Goal: Check status: Check status

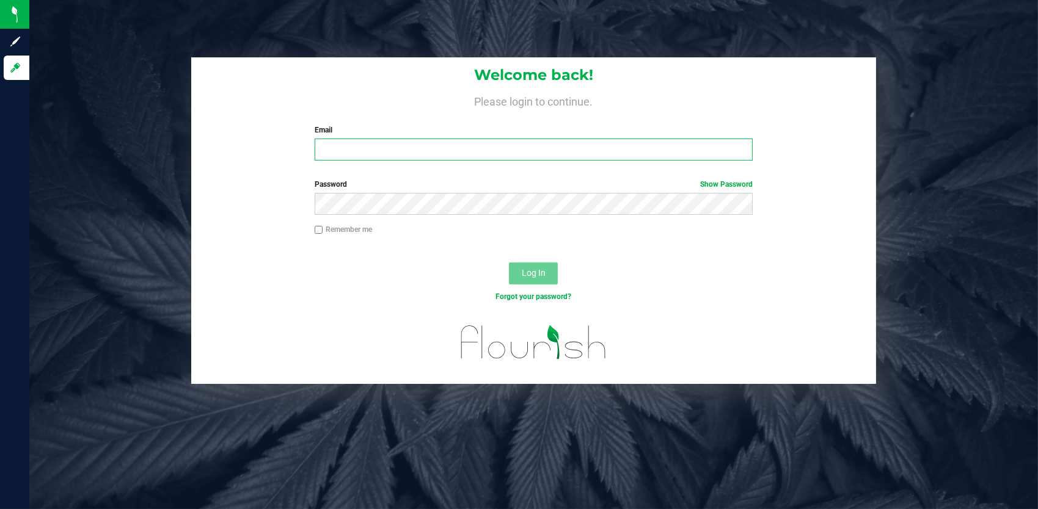
type input "dgodsoe@slatercenter.com"
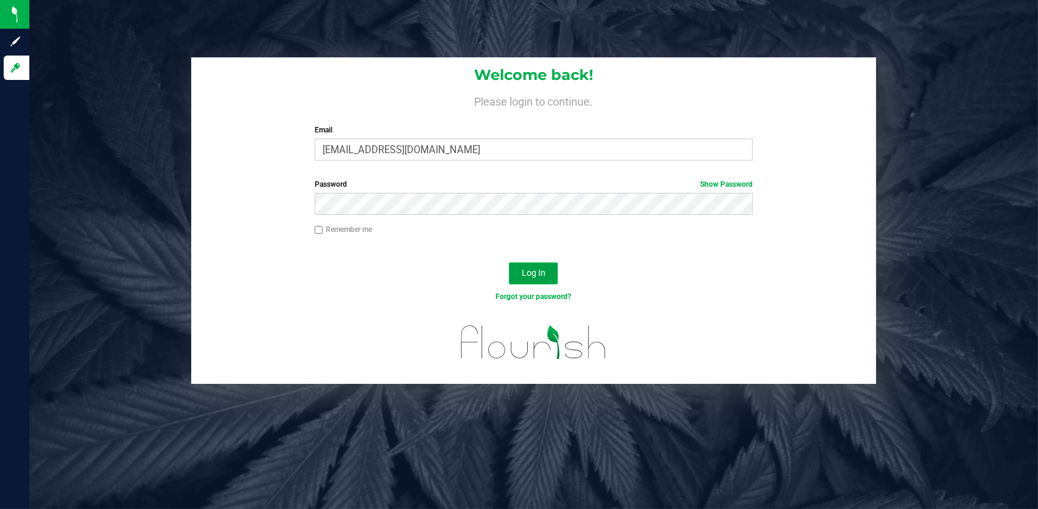
click at [537, 276] on span "Log In" at bounding box center [534, 273] width 24 height 10
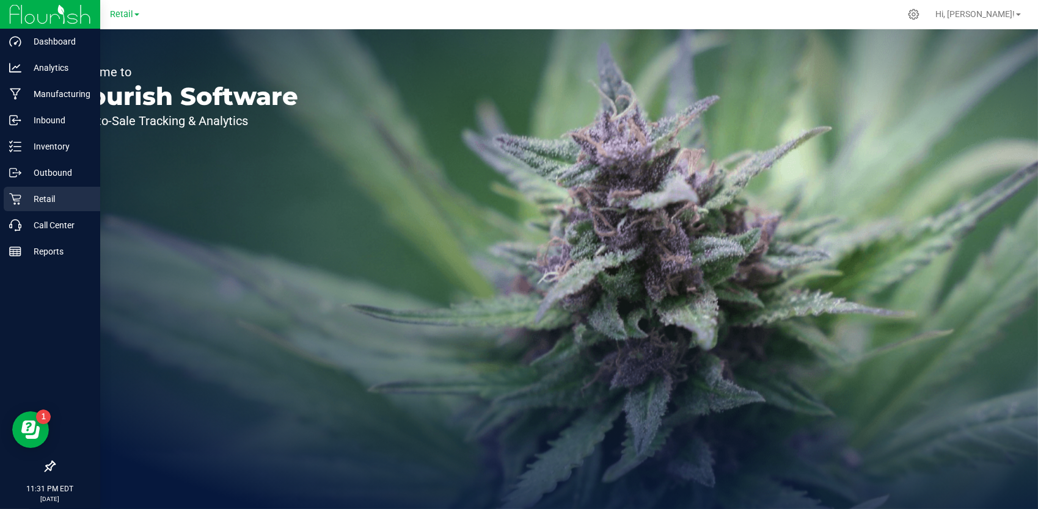
click at [35, 205] on p "Retail" at bounding box center [57, 199] width 73 height 15
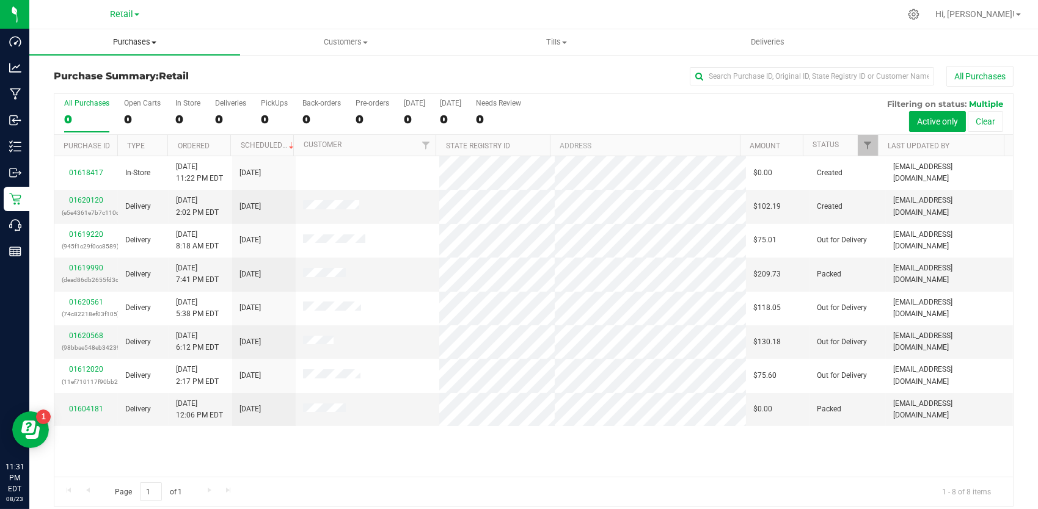
click at [139, 37] on span "Purchases" at bounding box center [134, 42] width 211 height 11
click at [103, 79] on li "Summary of purchases" at bounding box center [134, 74] width 211 height 15
click at [841, 37] on span "Deliveries" at bounding box center [823, 42] width 67 height 11
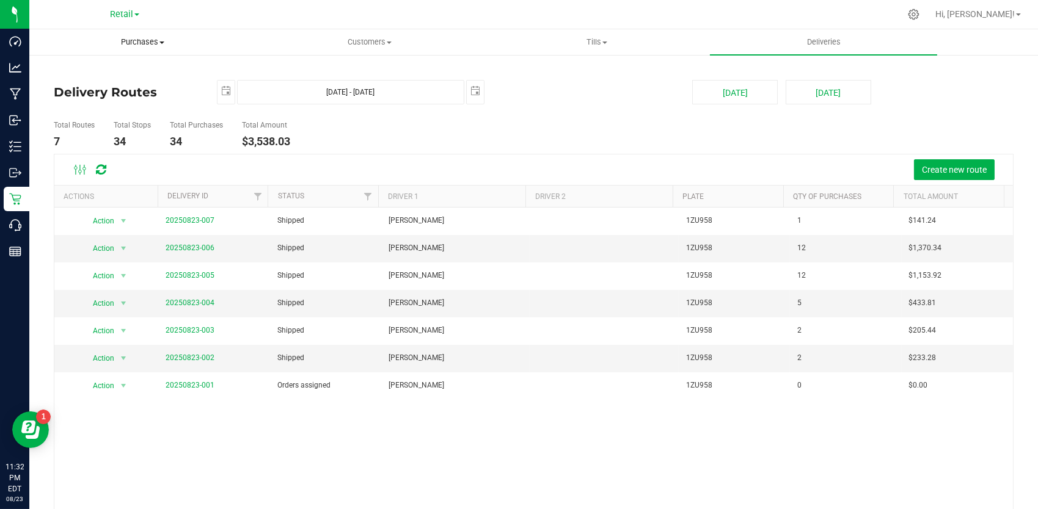
click at [142, 43] on span "Purchases" at bounding box center [142, 42] width 225 height 11
click at [122, 75] on span "Summary of purchases" at bounding box center [91, 73] width 125 height 10
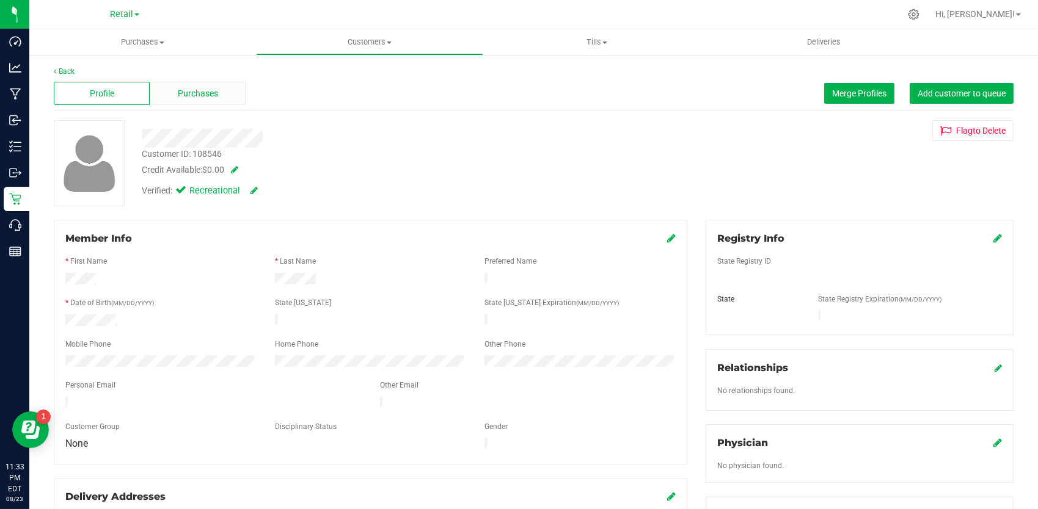
click at [200, 82] on div "Purchases" at bounding box center [198, 93] width 96 height 23
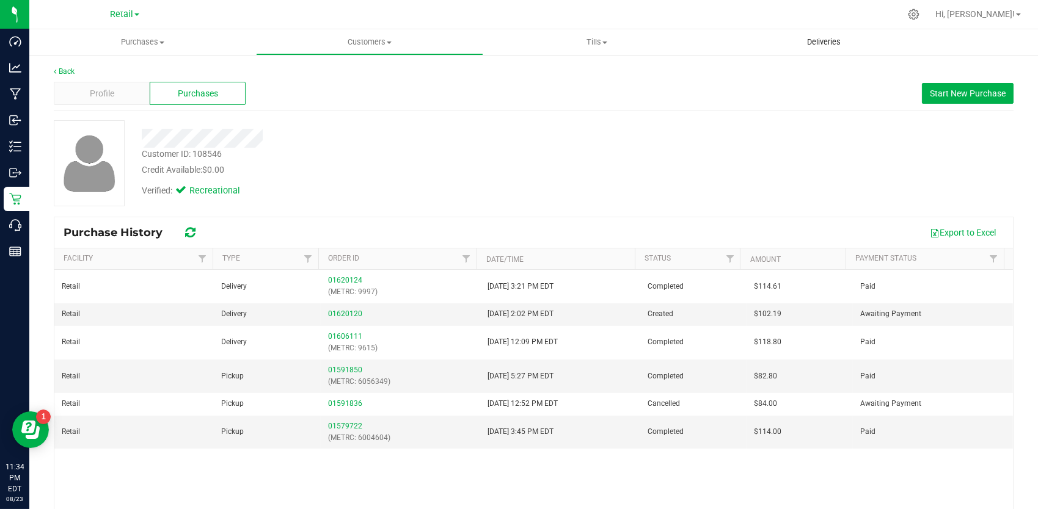
click at [816, 33] on uib-tab-heading "Deliveries" at bounding box center [822, 42] width 225 height 24
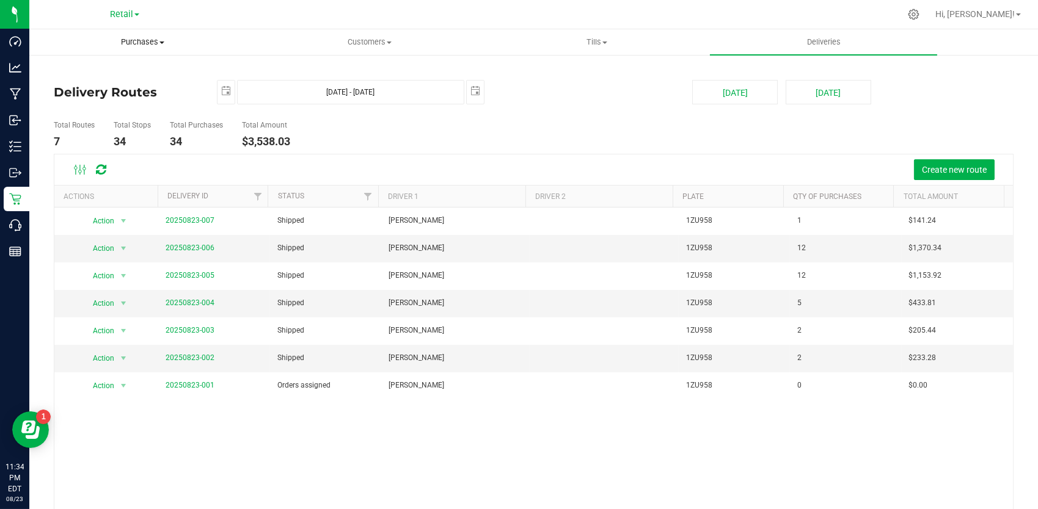
click at [157, 38] on span "Purchases" at bounding box center [142, 42] width 225 height 11
click at [103, 75] on span "Summary of purchases" at bounding box center [91, 73] width 125 height 10
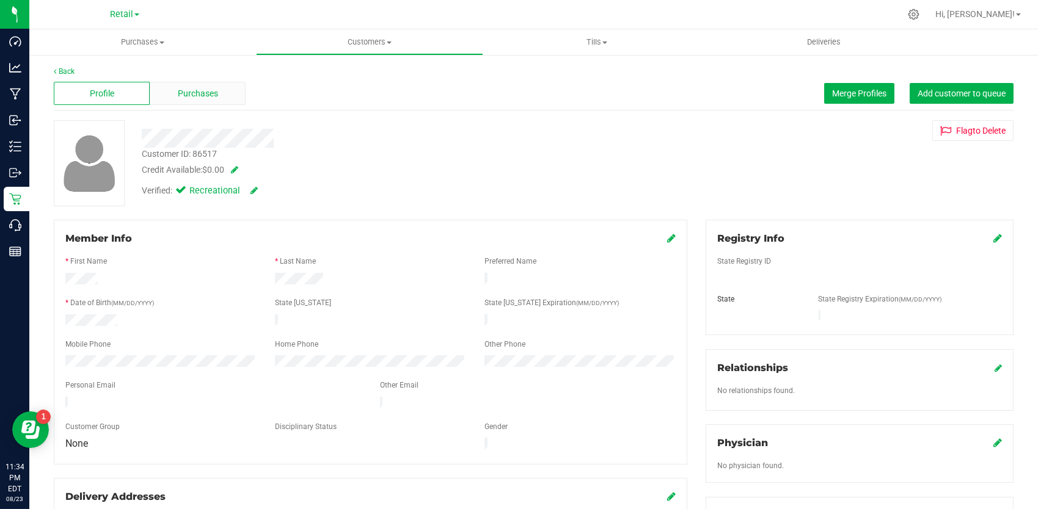
click at [219, 97] on div "Purchases" at bounding box center [198, 93] width 96 height 23
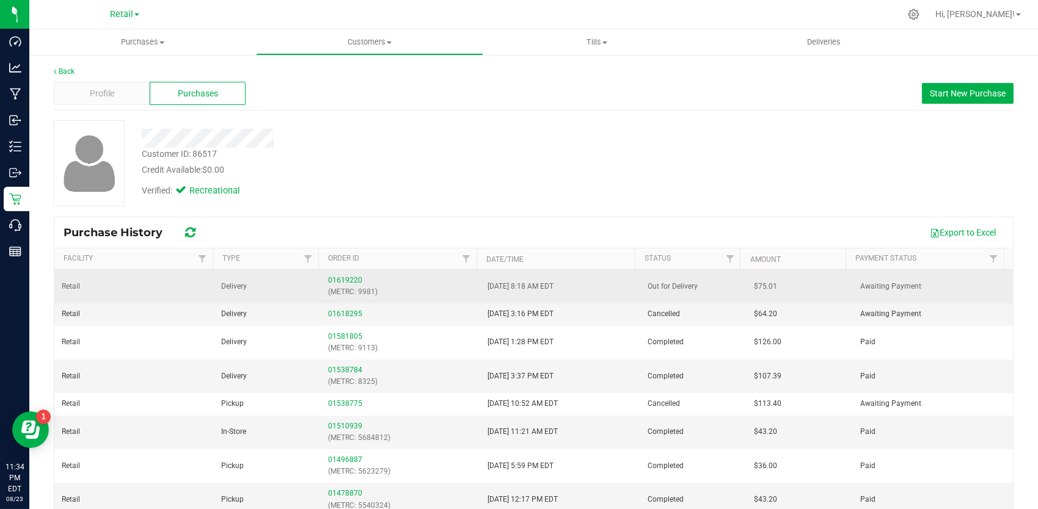
click at [338, 285] on div "01619220 (METRC: 9981)" at bounding box center [400, 286] width 145 height 23
click at [337, 281] on link "01619220" at bounding box center [345, 280] width 34 height 9
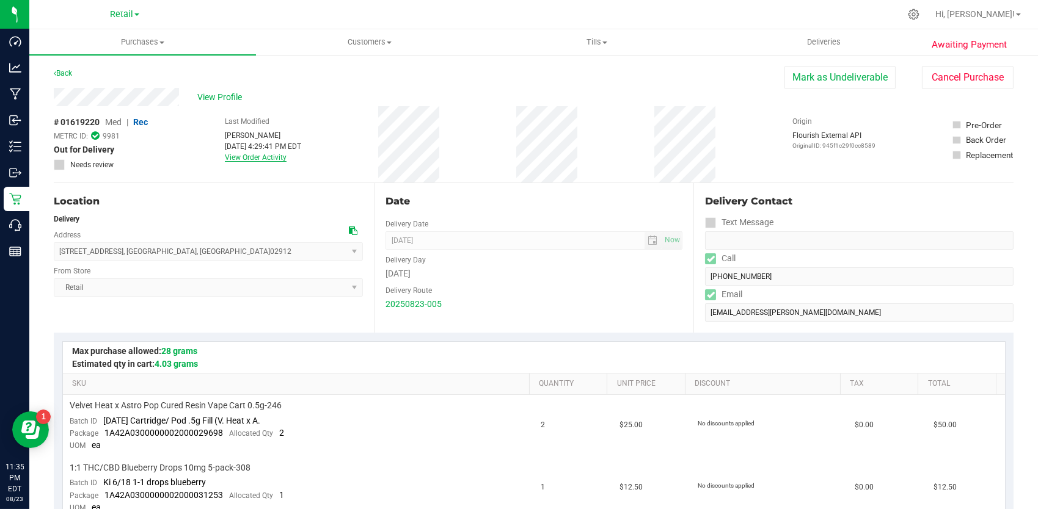
click at [261, 153] on link "View Order Activity" at bounding box center [256, 157] width 62 height 9
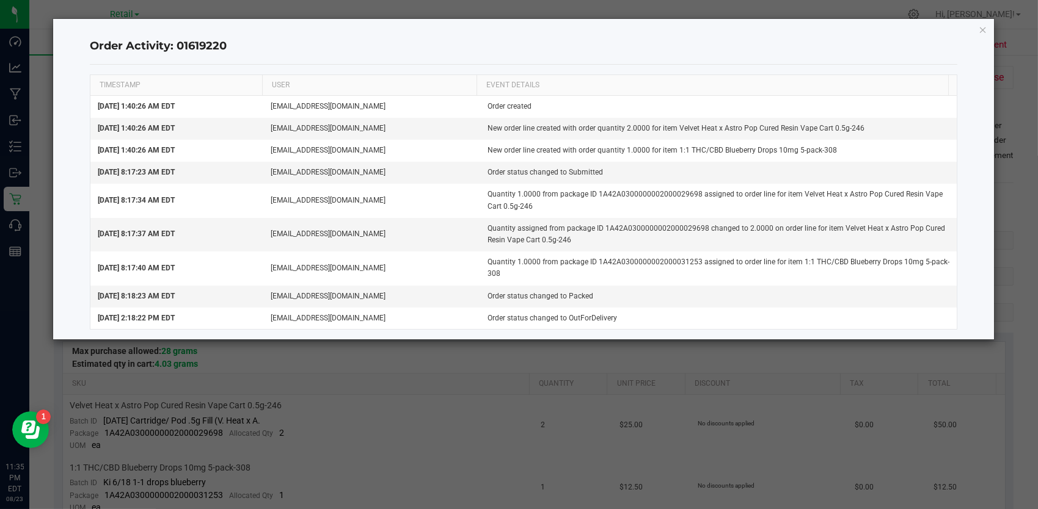
click at [388, 357] on ngb-modal-window "Order Activity: 01619220 TIMESTAMP USER EVENT DETAILS [DATE] 1:40:26 AM EDT [EM…" at bounding box center [523, 254] width 1047 height 509
click at [977, 31] on div "Order Activity: 01619220 TIMESTAMP USER EVENT DETAILS [DATE] 1:40:26 AM EDT [EM…" at bounding box center [523, 179] width 941 height 321
click at [984, 30] on icon "button" at bounding box center [983, 29] width 9 height 15
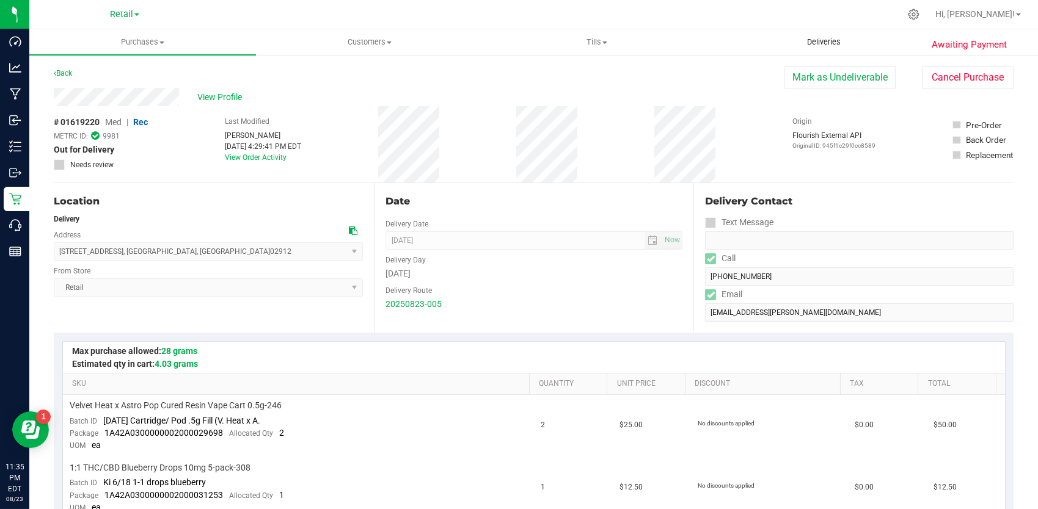
click at [825, 40] on span "Deliveries" at bounding box center [823, 42] width 67 height 11
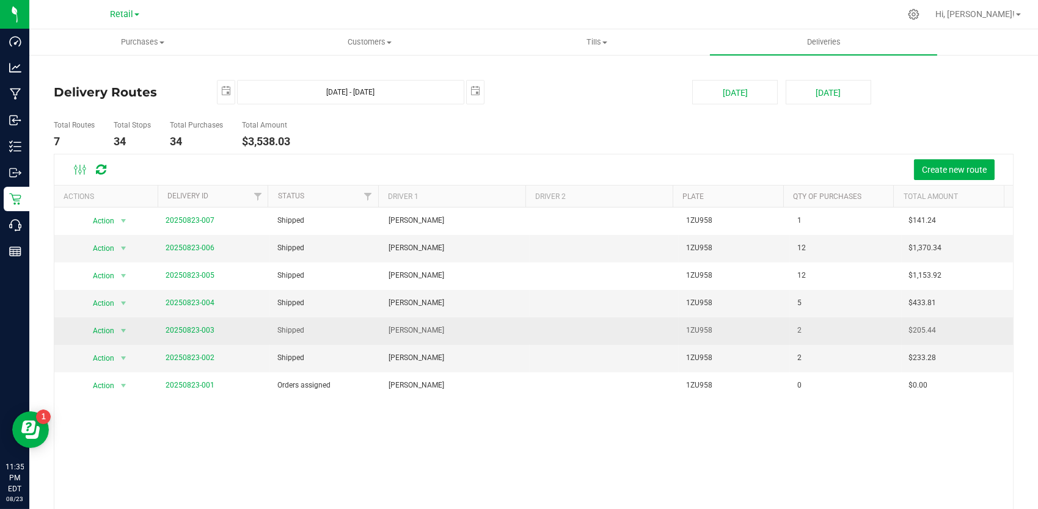
drag, startPoint x: 205, startPoint y: 352, endPoint x: 194, endPoint y: 324, distance: 29.6
click at [194, 324] on tbody "Action Action View Delivery 20250823-007 Shipped [PERSON_NAME] 1ZU958 1 $141.24…" at bounding box center [533, 304] width 958 height 192
drag, startPoint x: 194, startPoint y: 324, endPoint x: 184, endPoint y: 329, distance: 10.9
click at [184, 329] on link "20250823-003" at bounding box center [190, 330] width 49 height 9
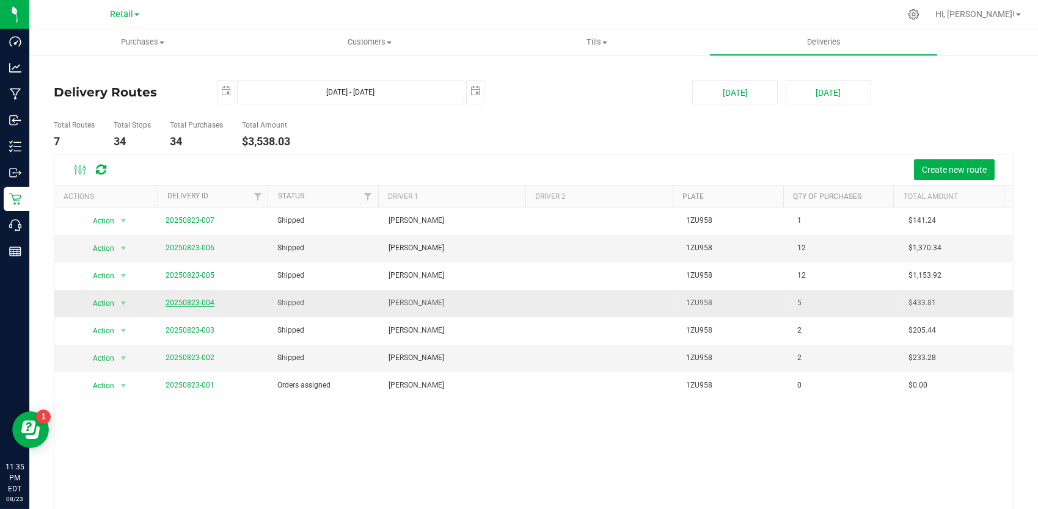
click at [200, 301] on link "20250823-004" at bounding box center [190, 303] width 49 height 9
click at [178, 302] on link "20250823-004" at bounding box center [190, 303] width 49 height 9
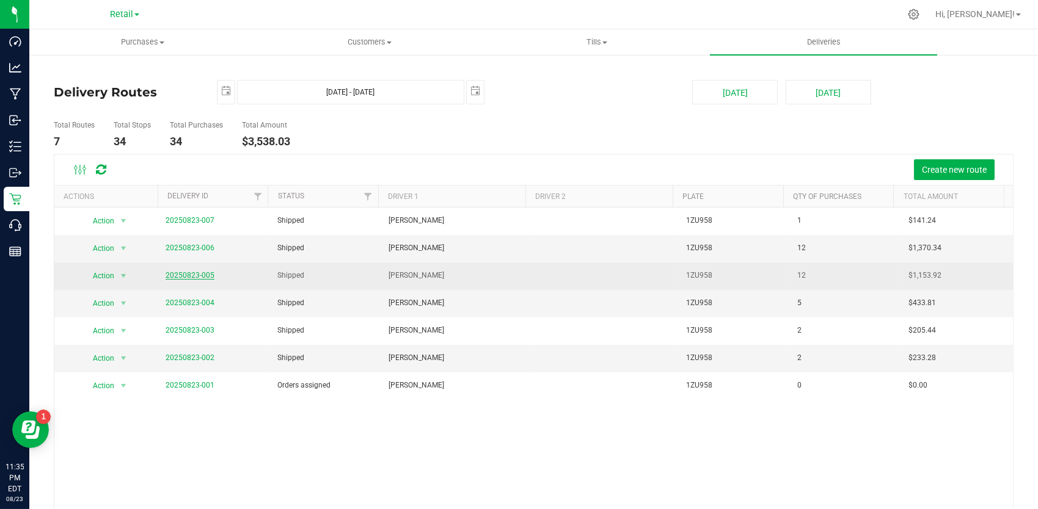
click at [200, 274] on link "20250823-005" at bounding box center [190, 275] width 49 height 9
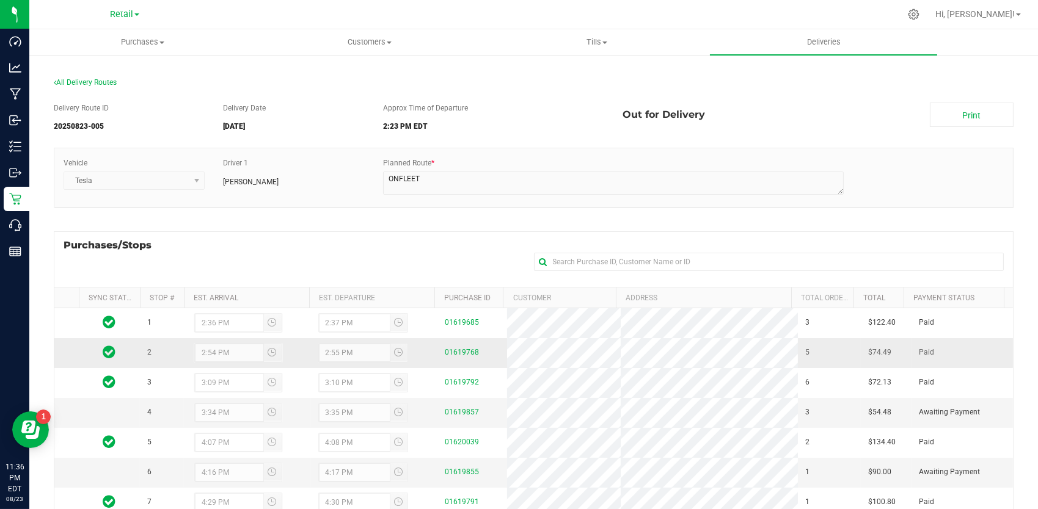
scroll to position [33, 0]
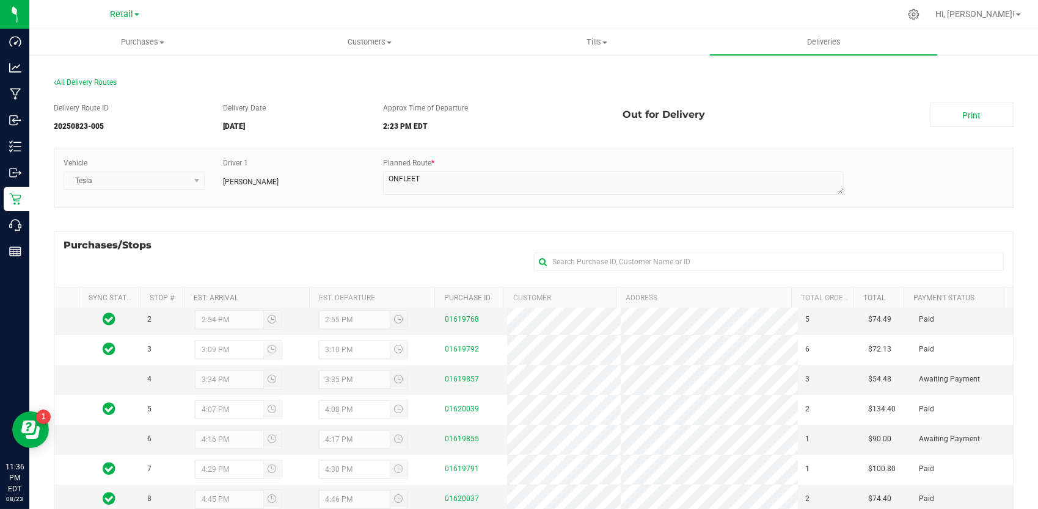
click at [1025, 206] on div "All Delivery Routes Delivery Route ID 20250823-005 Delivery Date [DATE] Approx …" at bounding box center [533, 373] width 1009 height 638
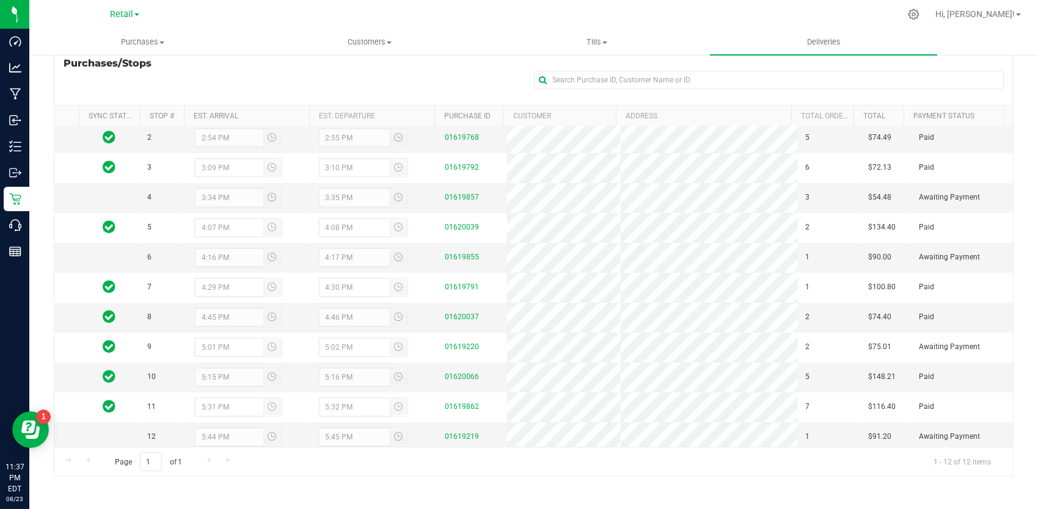
scroll to position [0, 0]
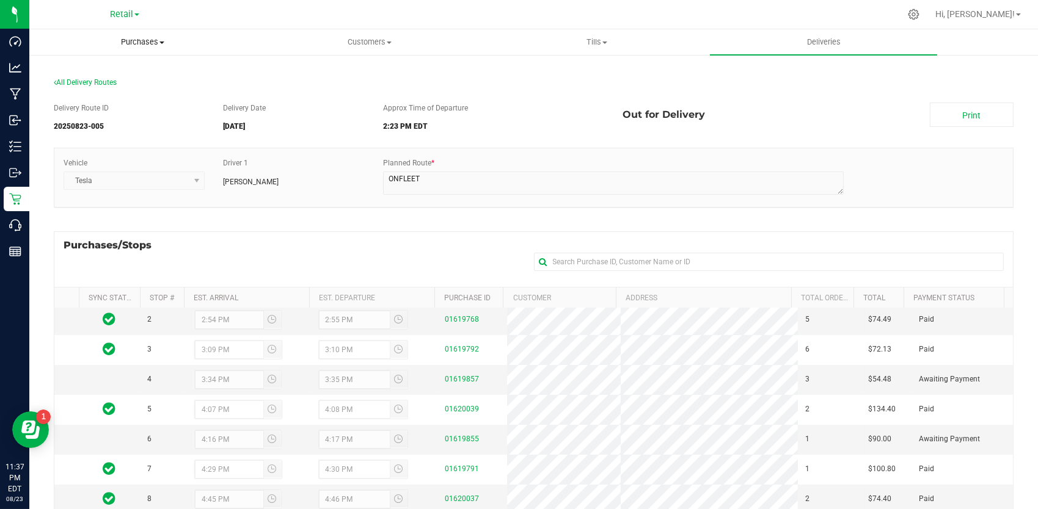
click at [161, 42] on span at bounding box center [161, 43] width 5 height 2
click at [330, 53] on uib-tab-heading "Customers All customers Add a new customer All physicians" at bounding box center [369, 42] width 225 height 24
click at [147, 43] on span "Purchases" at bounding box center [142, 42] width 225 height 11
click at [420, 89] on div "All Delivery Routes" at bounding box center [534, 85] width 960 height 16
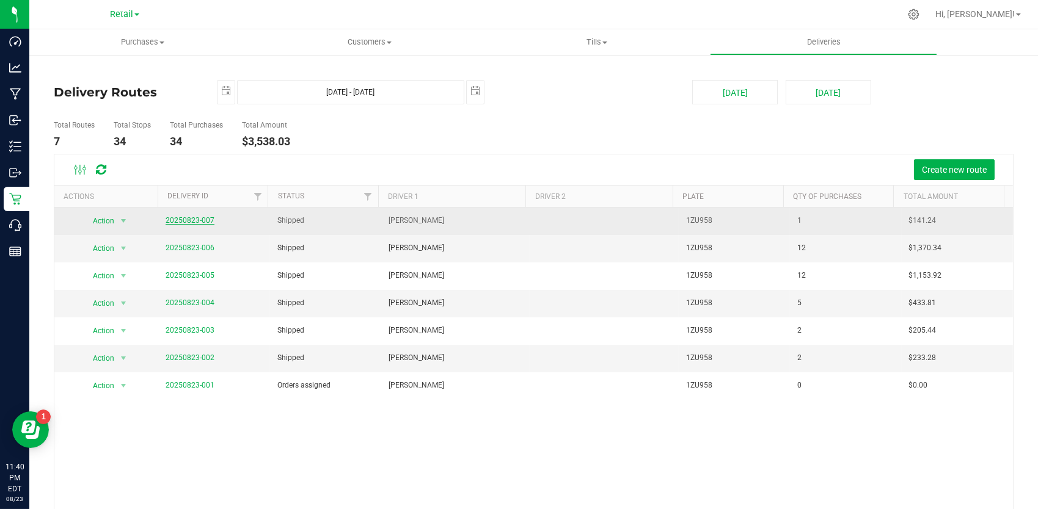
click at [201, 218] on link "20250823-007" at bounding box center [190, 220] width 49 height 9
